Goal: Information Seeking & Learning: Learn about a topic

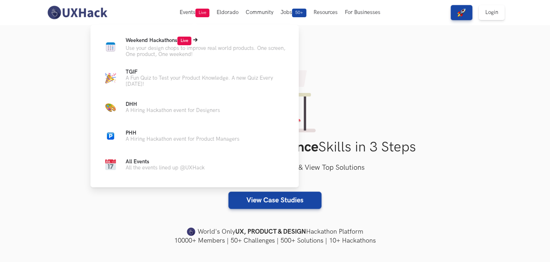
click at [165, 43] on span "Weekend Hackathons Live" at bounding box center [159, 40] width 66 height 6
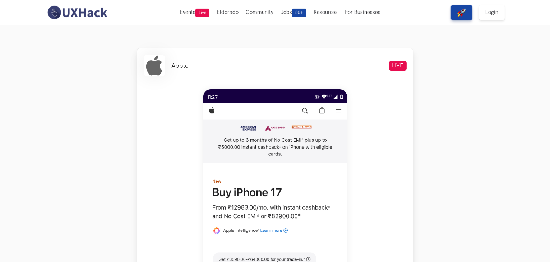
scroll to position [144, 0]
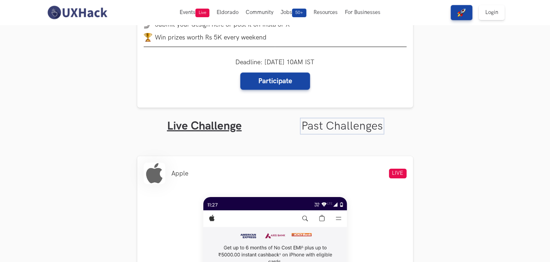
click at [308, 129] on link "Past Challenges" at bounding box center [342, 126] width 82 height 14
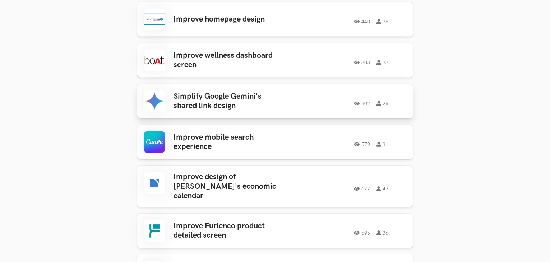
scroll to position [575, 0]
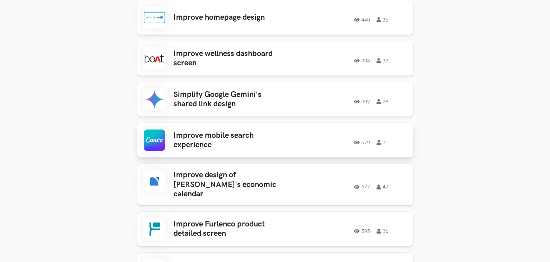
click at [243, 142] on h3 "Improve mobile search experience" at bounding box center [230, 140] width 112 height 19
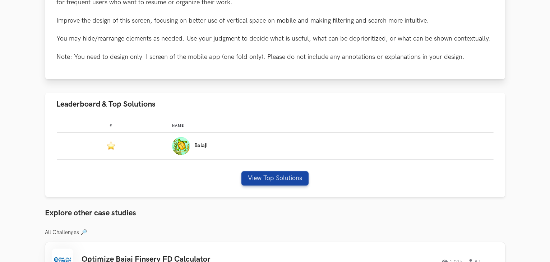
scroll to position [395, 0]
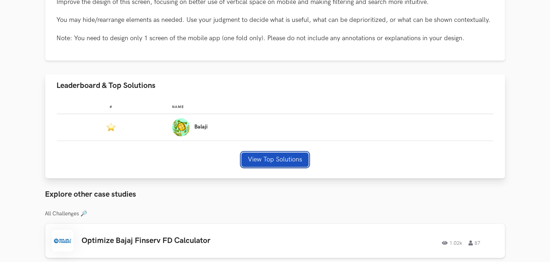
click at [266, 153] on button "View Top Solutions" at bounding box center [274, 160] width 67 height 14
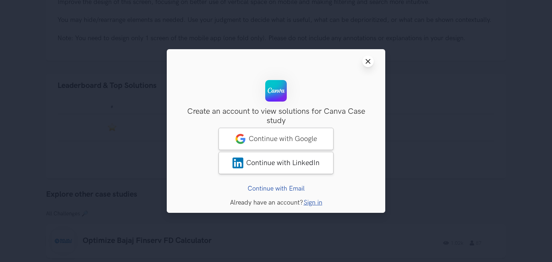
click at [370, 61] on icon "Close modal window" at bounding box center [368, 62] width 6 height 6
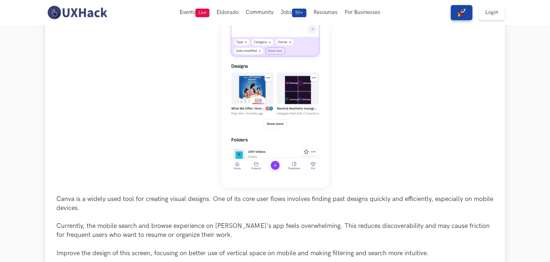
scroll to position [0, 0]
